Goal: Information Seeking & Learning: Compare options

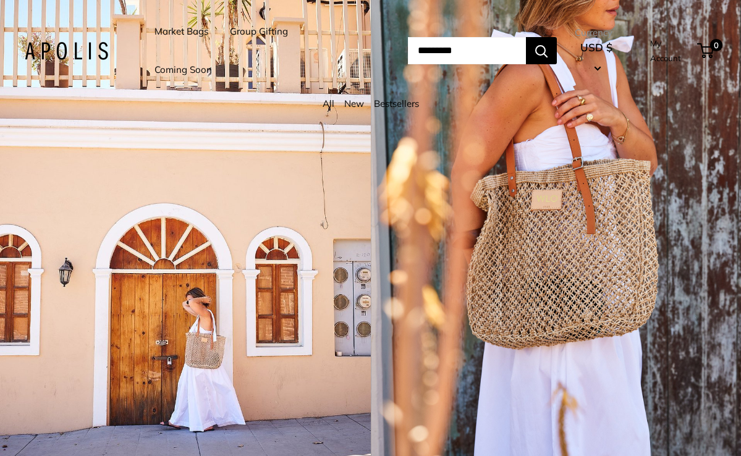
click at [177, 25] on link "Market Bags" at bounding box center [182, 31] width 54 height 17
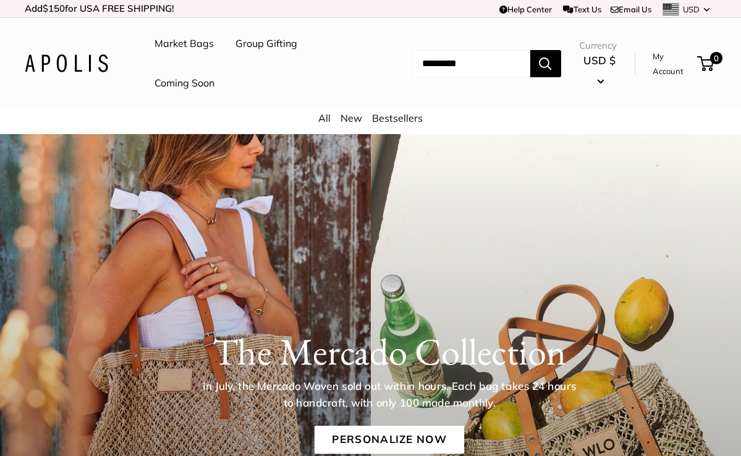
click at [325, 116] on link "All" at bounding box center [324, 118] width 12 height 12
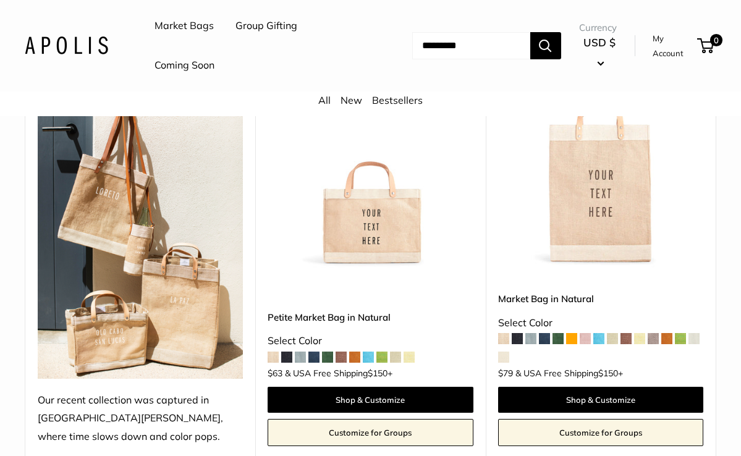
scroll to position [229, 0]
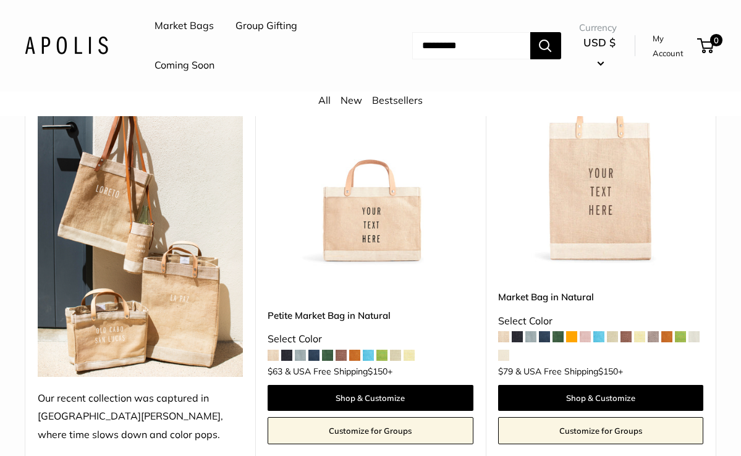
click at [0, 0] on img at bounding box center [0, 0] width 0 height 0
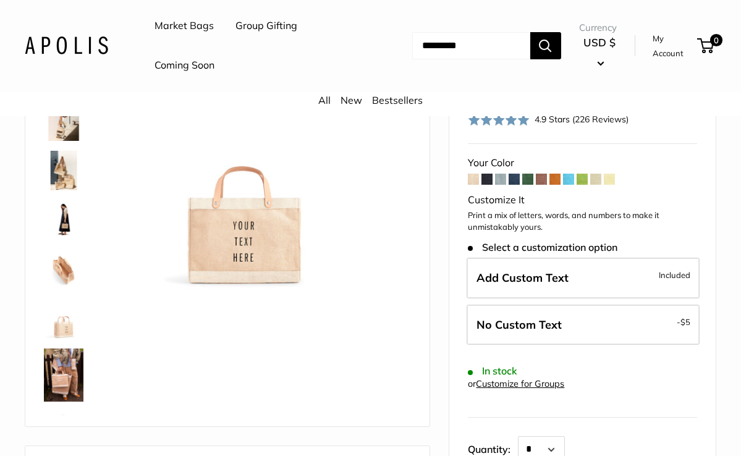
scroll to position [132, 0]
click at [490, 176] on span at bounding box center [486, 178] width 11 height 11
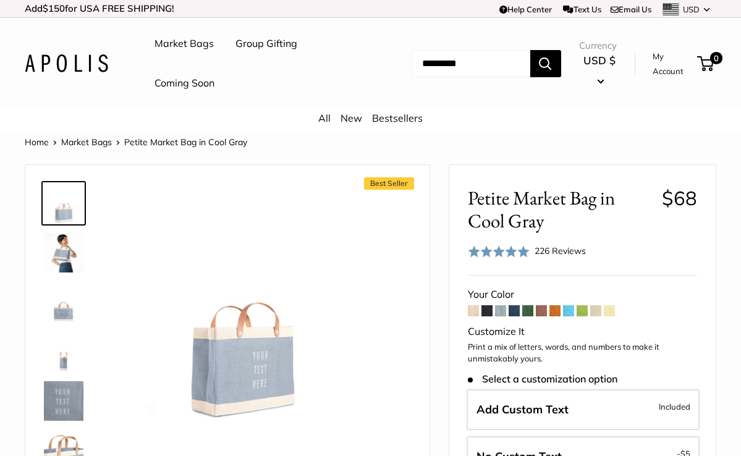
click at [570, 308] on span at bounding box center [568, 310] width 11 height 11
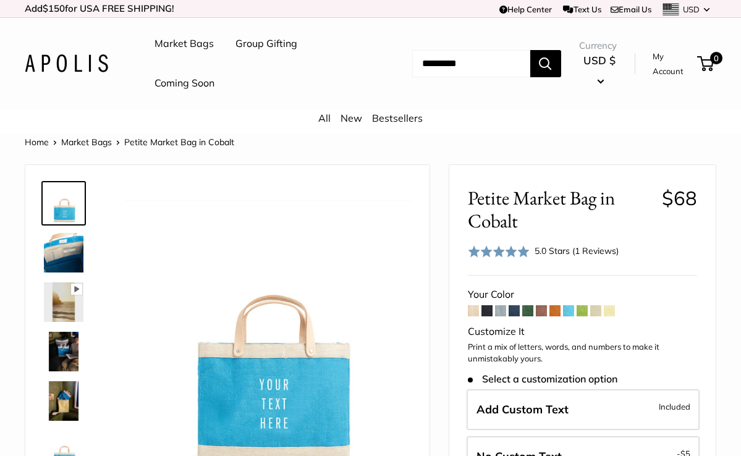
click at [557, 308] on span at bounding box center [554, 310] width 11 height 11
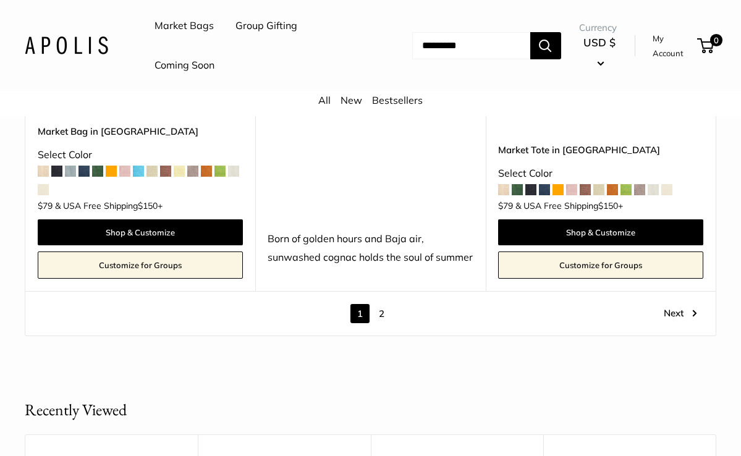
scroll to position [6374, 0]
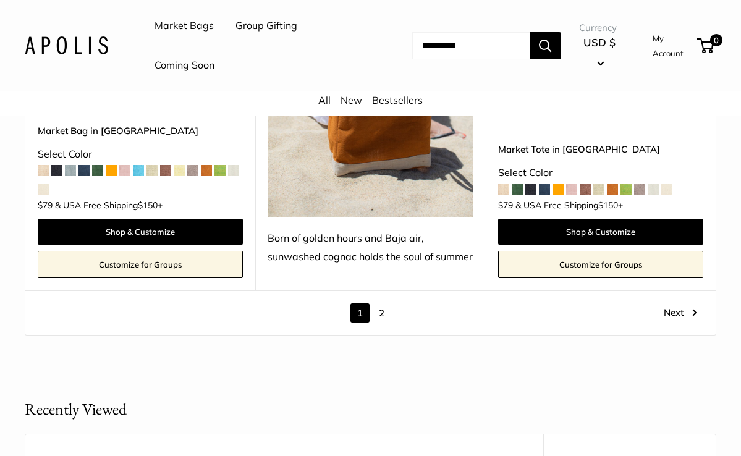
click at [383, 303] on link "2" at bounding box center [381, 312] width 19 height 19
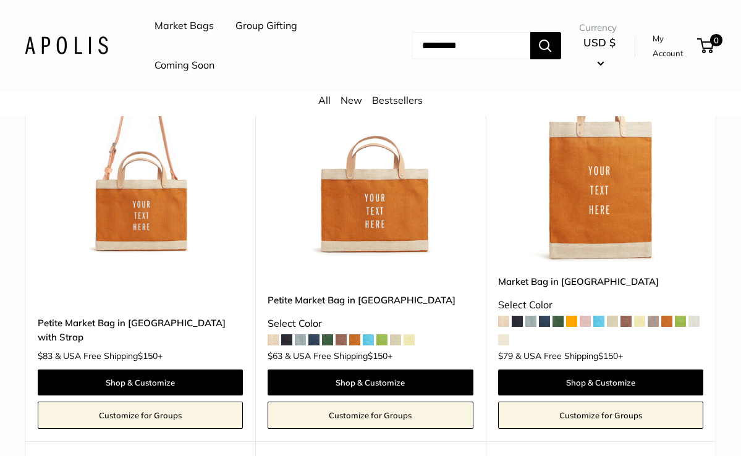
scroll to position [237, 0]
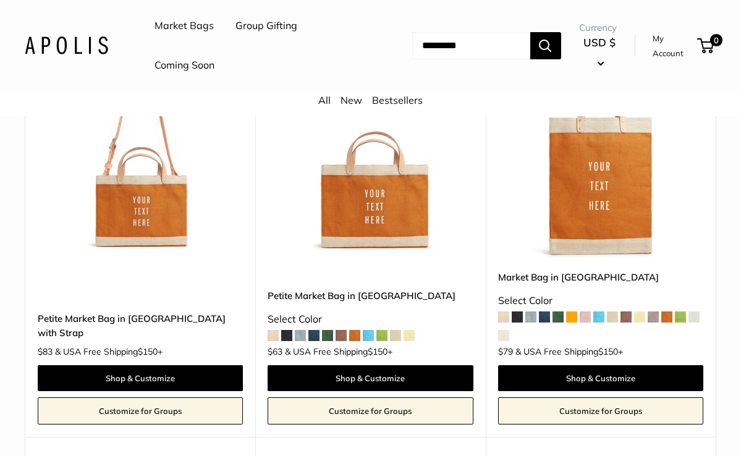
click at [384, 333] on span at bounding box center [381, 335] width 11 height 11
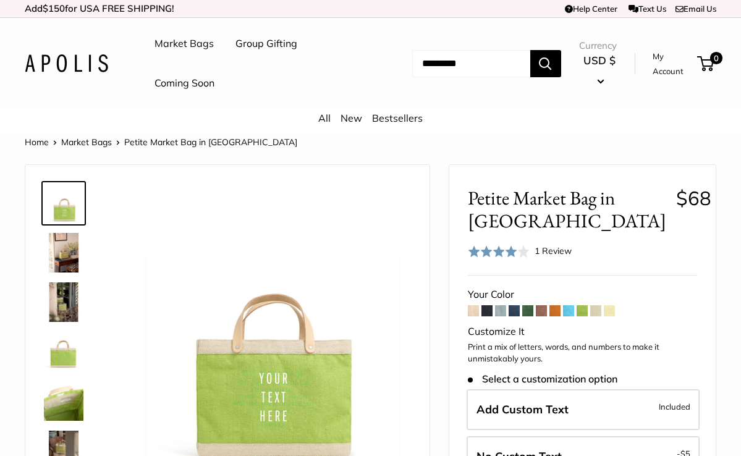
click at [556, 306] on span at bounding box center [554, 310] width 11 height 11
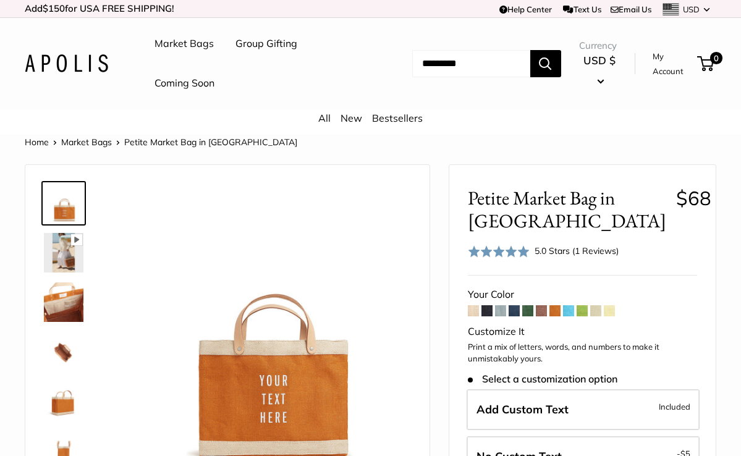
click at [598, 307] on span at bounding box center [595, 310] width 11 height 11
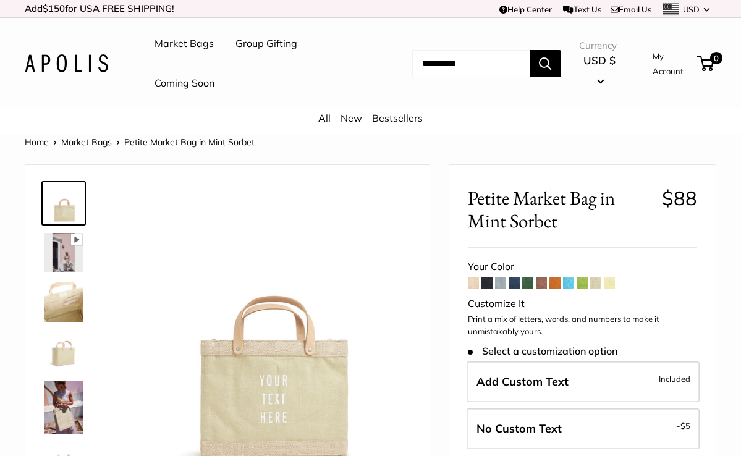
click at [543, 282] on span at bounding box center [541, 283] width 11 height 11
